Goal: Find specific page/section: Find specific page/section

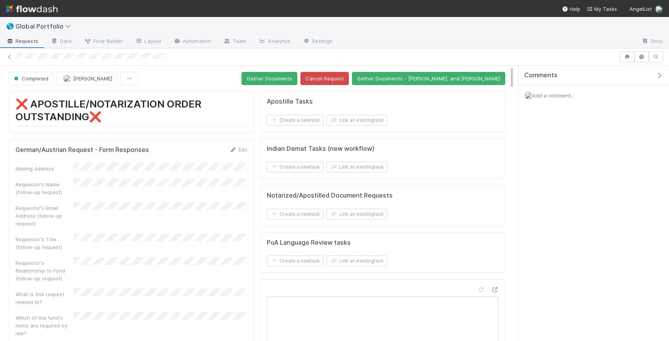
scroll to position [157, 232]
click at [38, 28] on span "Global Portfolio" at bounding box center [44, 26] width 59 height 8
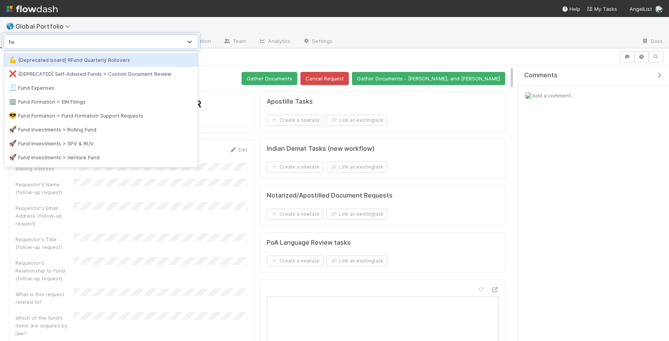
type input "fund"
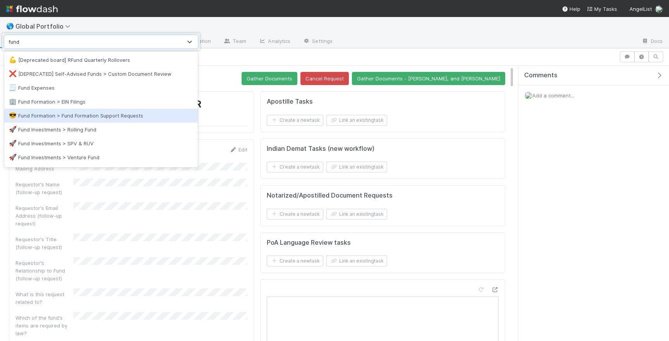
drag, startPoint x: 72, startPoint y: 101, endPoint x: 73, endPoint y: 115, distance: 13.9
click at [73, 115] on div "💪 [Deprecated board] RFund Quarterly Rollovers ❌ [DEPRECATED] Self-Advised Fund…" at bounding box center [100, 109] width 193 height 116
click at [73, 115] on div "😎 Fund Formation > Fund Formation Support Requests" at bounding box center [101, 116] width 184 height 8
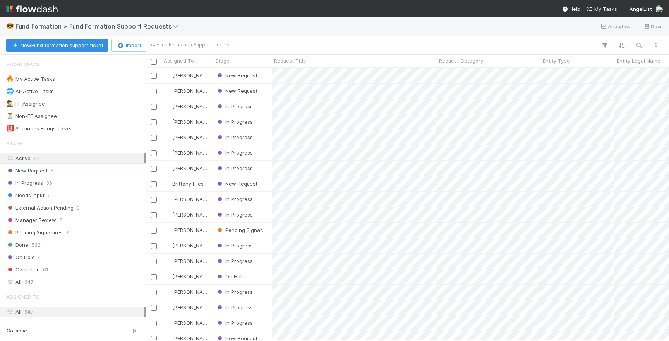
scroll to position [273, 523]
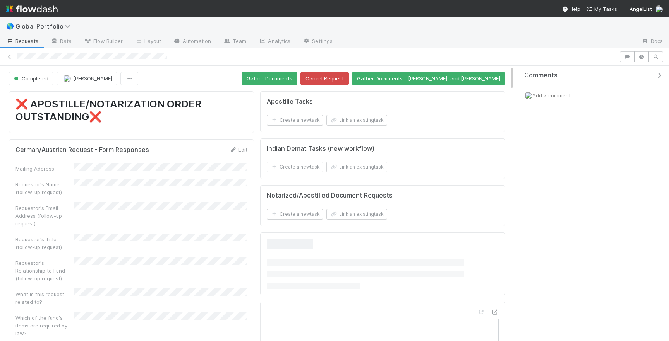
scroll to position [157, 232]
click at [51, 29] on span "Global Portfolio" at bounding box center [44, 26] width 59 height 8
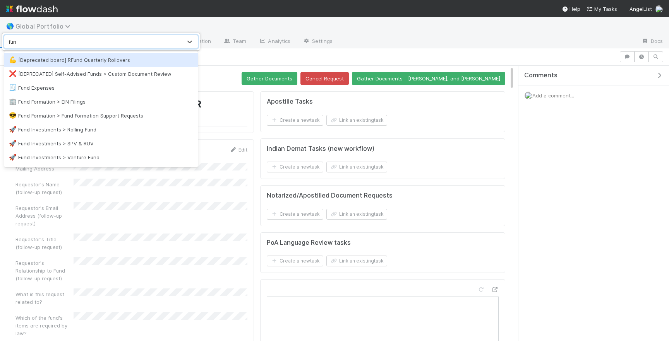
type input "fund"
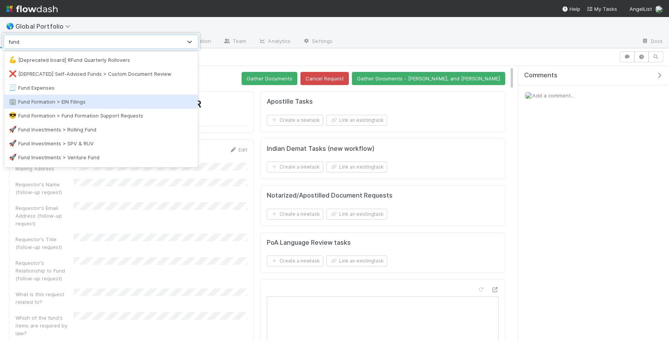
click at [33, 99] on div "🏢 Fund Formation > EIN Filings" at bounding box center [101, 102] width 184 height 8
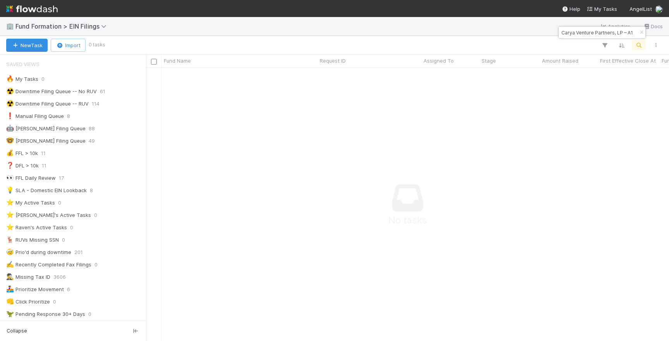
scroll to position [273, 523]
drag, startPoint x: 571, startPoint y: 36, endPoint x: 536, endPoint y: 32, distance: 35.0
click at [536, 32] on body "🏢 Fund Formation > EIN Filings Analytics Docs New Task Import 0 tasks Fund Name…" at bounding box center [334, 170] width 669 height 341
drag, startPoint x: 566, startPoint y: 34, endPoint x: 526, endPoint y: 33, distance: 40.6
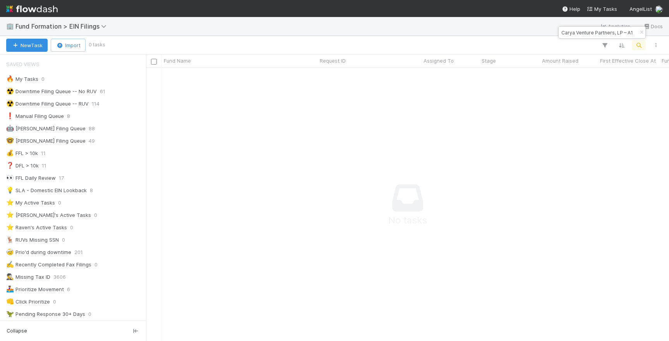
click at [526, 33] on body "🏢 Fund Formation > EIN Filings Analytics Docs New Task Import 0 tasks Fund Name…" at bounding box center [334, 170] width 669 height 341
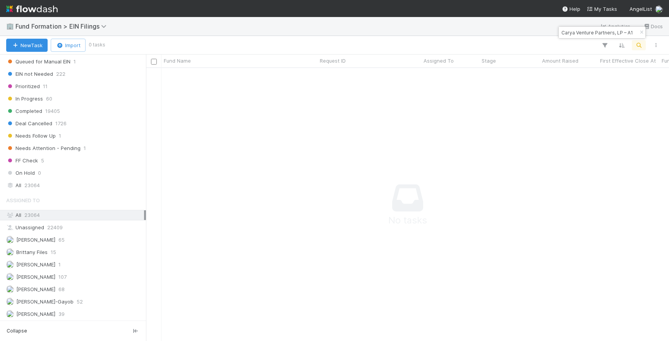
scroll to position [619, 0]
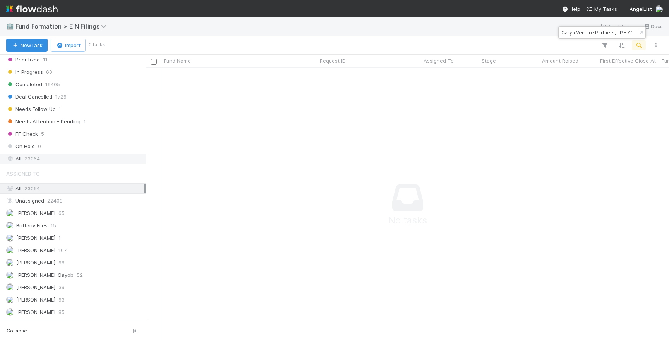
click at [51, 157] on div "All 23064" at bounding box center [75, 159] width 138 height 10
drag, startPoint x: 583, startPoint y: 32, endPoint x: 651, endPoint y: 35, distance: 67.8
click at [651, 35] on body "🏢 Fund Formation > EIN Filings Analytics Docs New Task Import 0 tasks Fund Name…" at bounding box center [334, 170] width 669 height 341
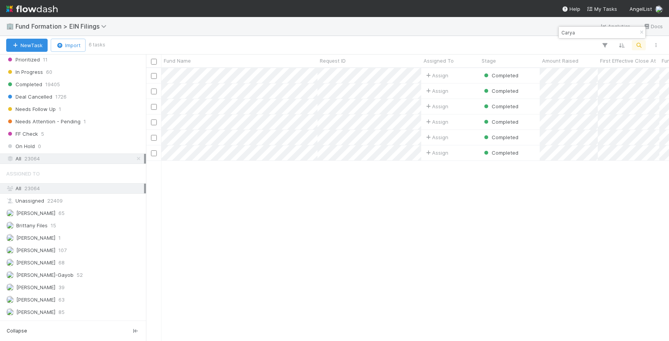
scroll to position [273, 523]
type input "Carya"
